Goal: Check status

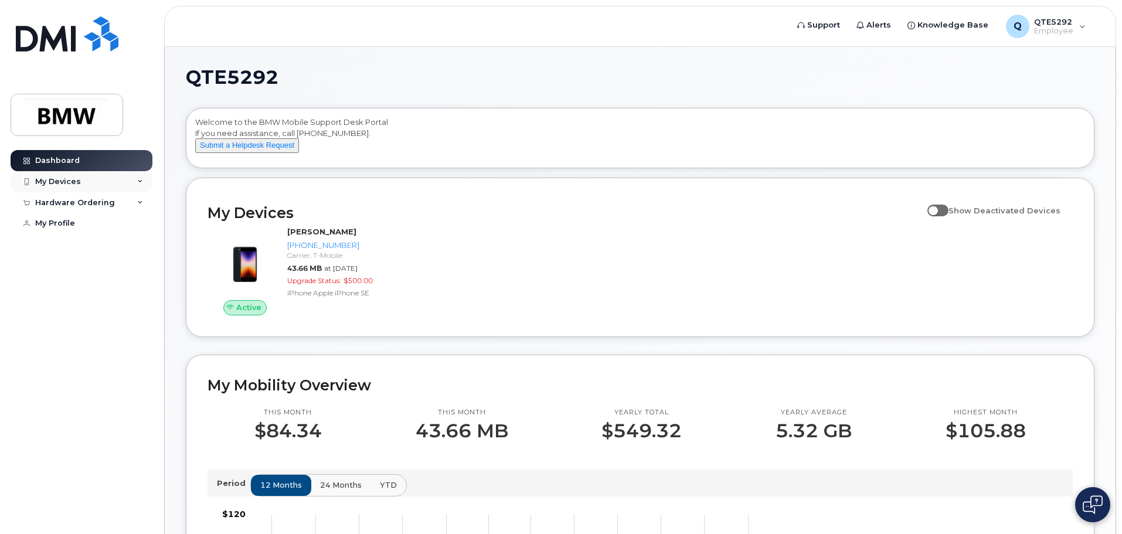
click at [97, 177] on div "My Devices" at bounding box center [82, 181] width 142 height 21
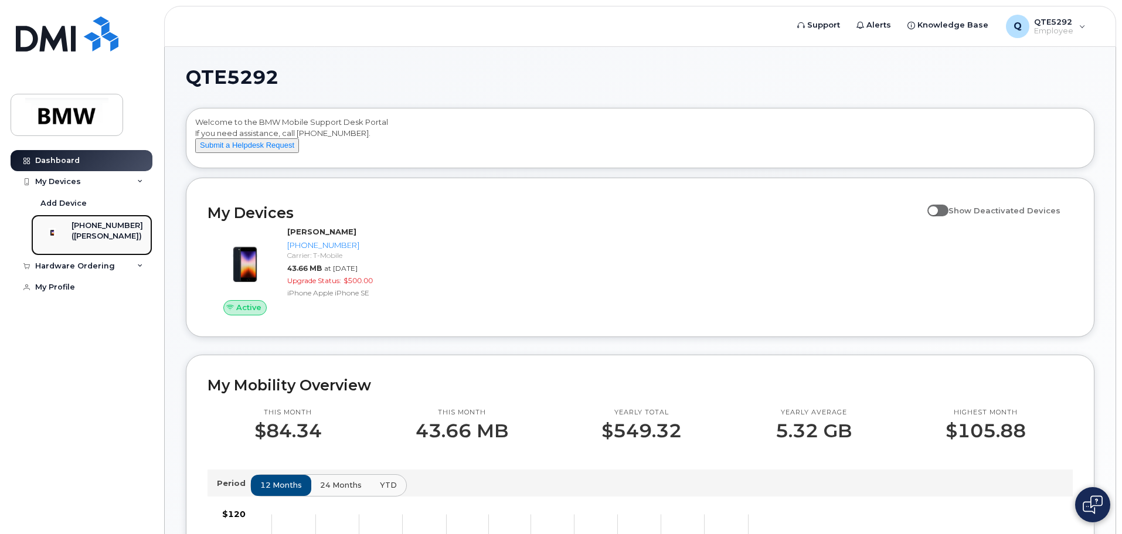
click at [100, 226] on div "[PHONE_NUMBER]" at bounding box center [108, 225] width 72 height 11
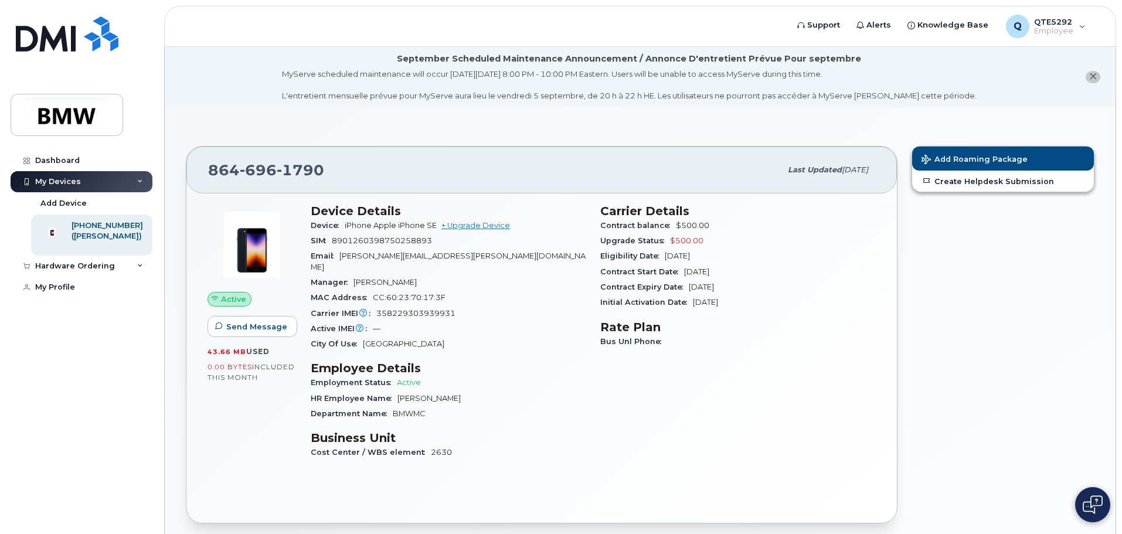
drag, startPoint x: 695, startPoint y: 285, endPoint x: 746, endPoint y: 286, distance: 51.0
click at [746, 286] on div "Contract Expiry Date [DATE]" at bounding box center [738, 287] width 276 height 15
drag, startPoint x: 701, startPoint y: 270, endPoint x: 730, endPoint y: 270, distance: 29.3
click at [710, 270] on span "[DATE]" at bounding box center [696, 271] width 25 height 9
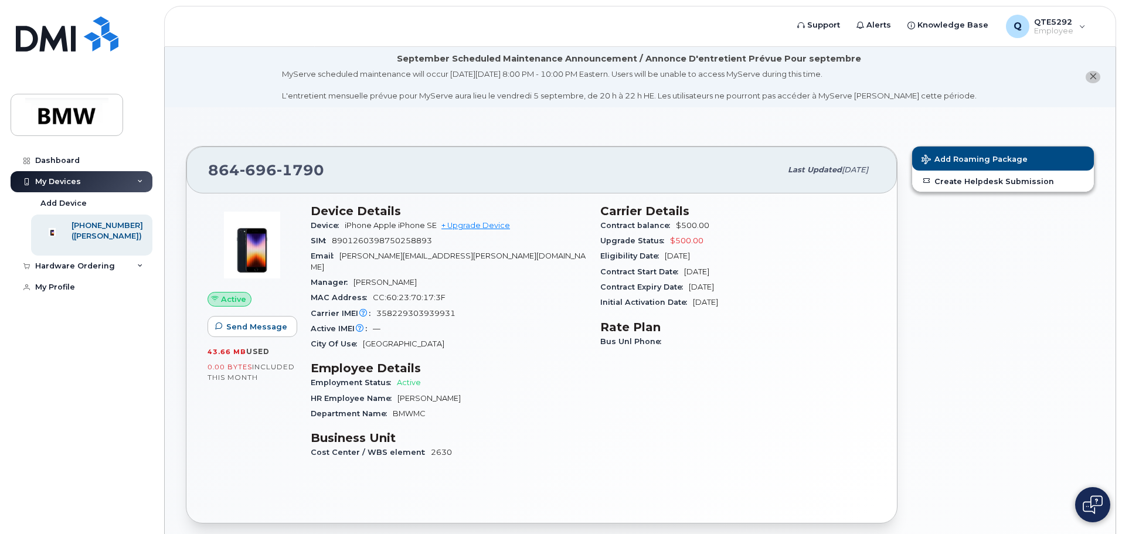
click at [710, 270] on span "[DATE]" at bounding box center [696, 271] width 25 height 9
drag, startPoint x: 733, startPoint y: 270, endPoint x: 679, endPoint y: 270, distance: 53.9
click at [679, 270] on div "Contract Start Date [DATE]" at bounding box center [738, 271] width 276 height 15
click at [679, 270] on span "Contract Start Date" at bounding box center [642, 271] width 84 height 9
drag, startPoint x: 679, startPoint y: 270, endPoint x: 732, endPoint y: 269, distance: 53.4
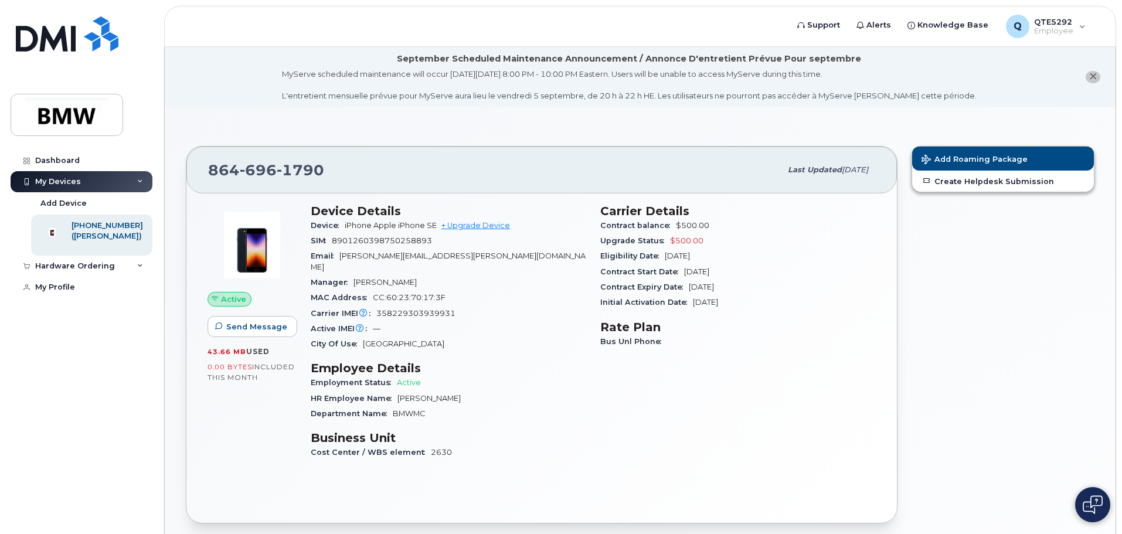
click at [732, 269] on div "Contract Start Date [DATE]" at bounding box center [738, 271] width 276 height 15
click at [710, 269] on span "[DATE]" at bounding box center [696, 271] width 25 height 9
drag, startPoint x: 702, startPoint y: 259, endPoint x: 674, endPoint y: 259, distance: 27.6
click at [675, 259] on span "[DATE]" at bounding box center [677, 256] width 25 height 9
click at [666, 270] on span "Contract Start Date" at bounding box center [642, 271] width 84 height 9
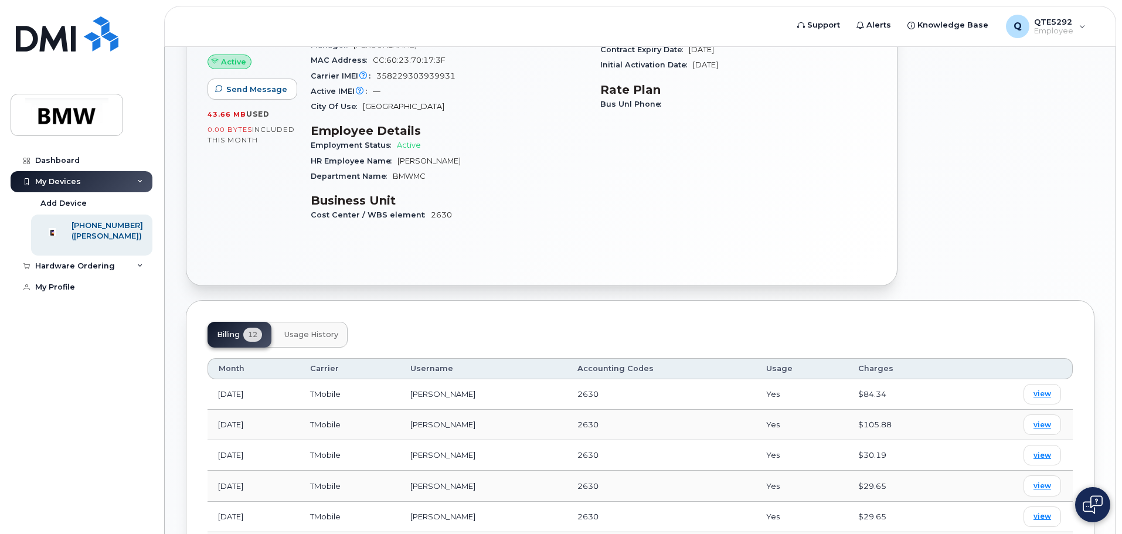
scroll to position [293, 0]
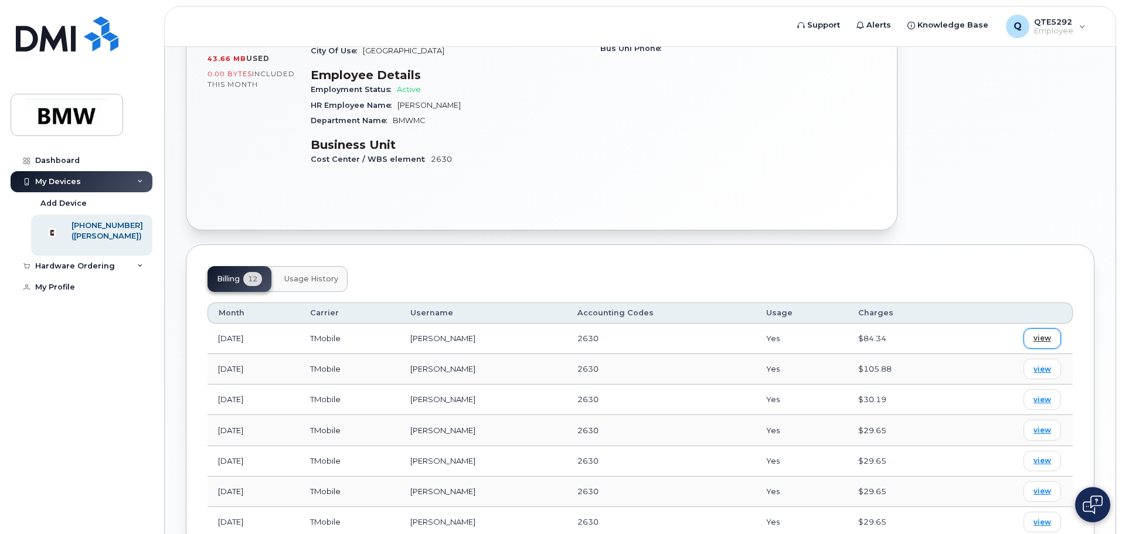
click at [1029, 328] on link "view" at bounding box center [1043, 338] width 38 height 21
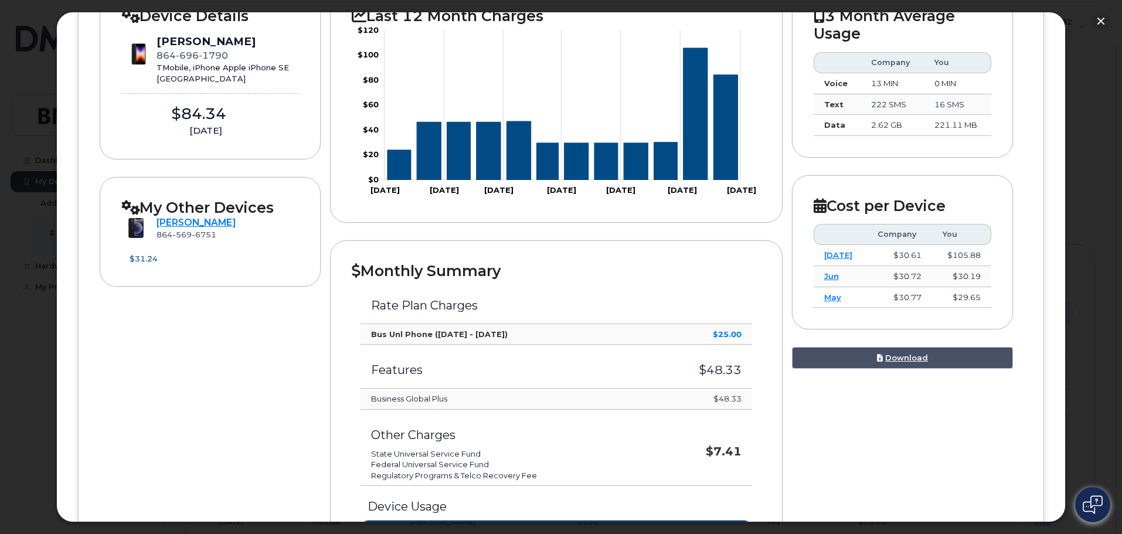
scroll to position [12, 0]
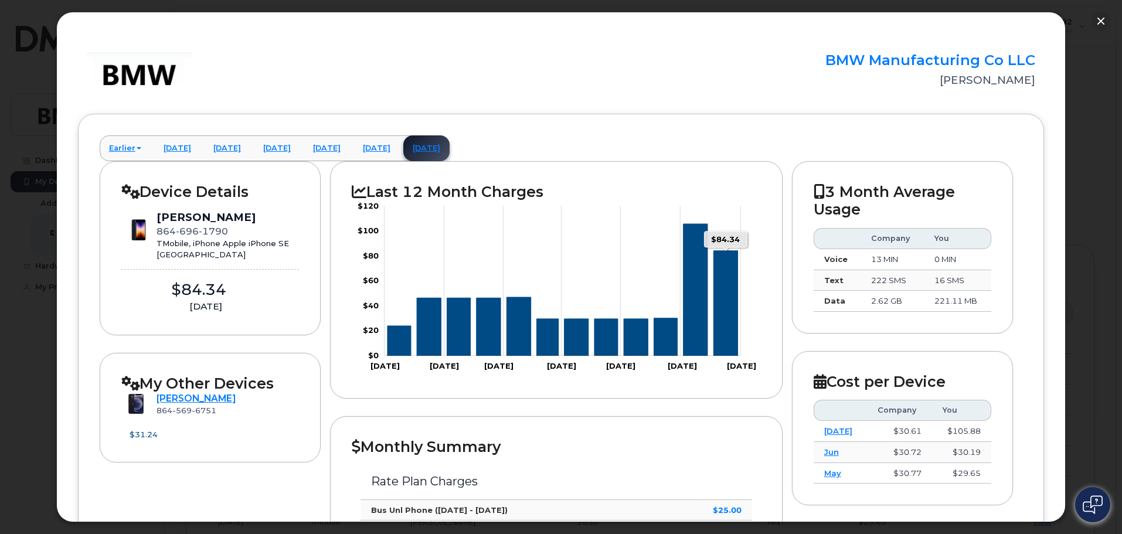
click at [728, 299] on icon "Series" at bounding box center [726, 303] width 24 height 105
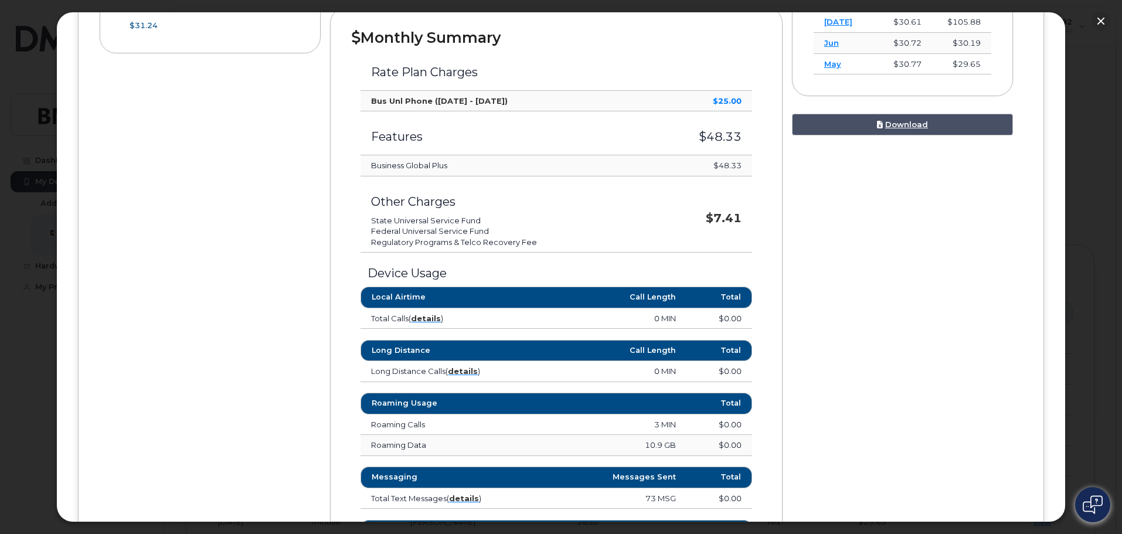
scroll to position [422, 0]
